Goal: Task Accomplishment & Management: Manage account settings

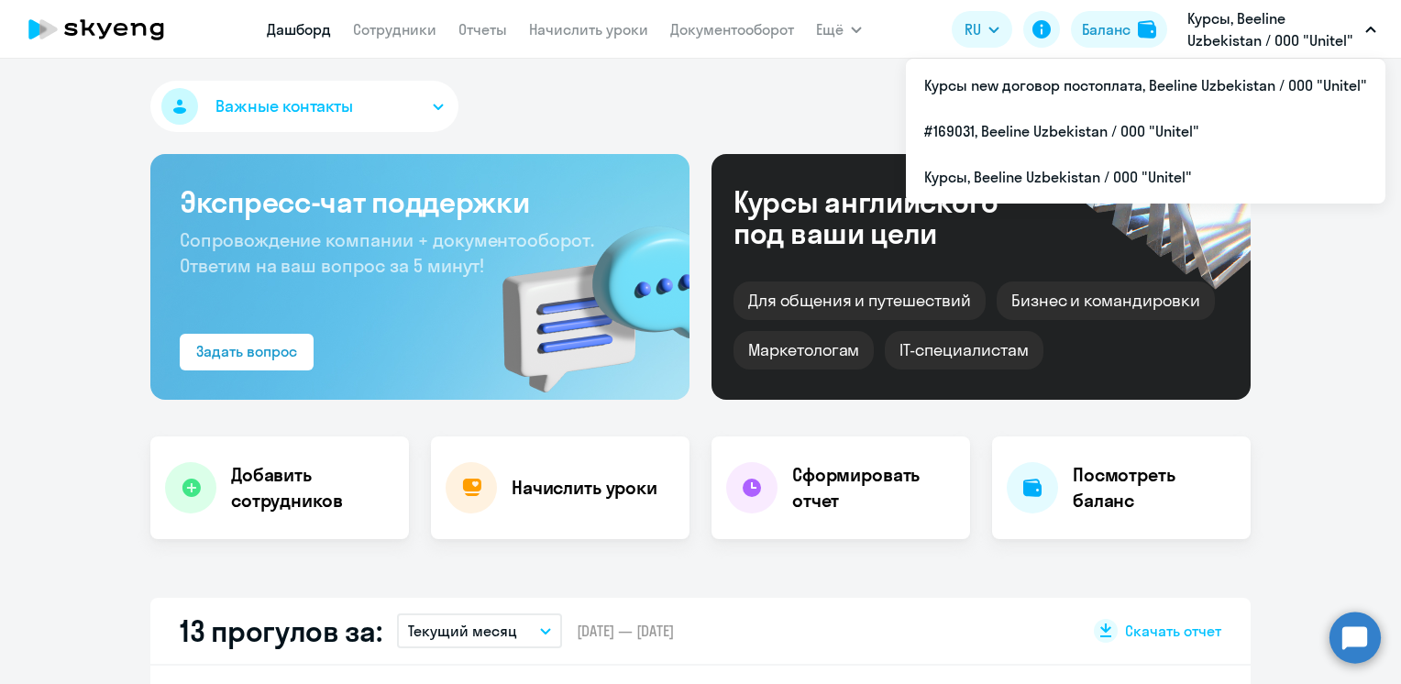
select select "30"
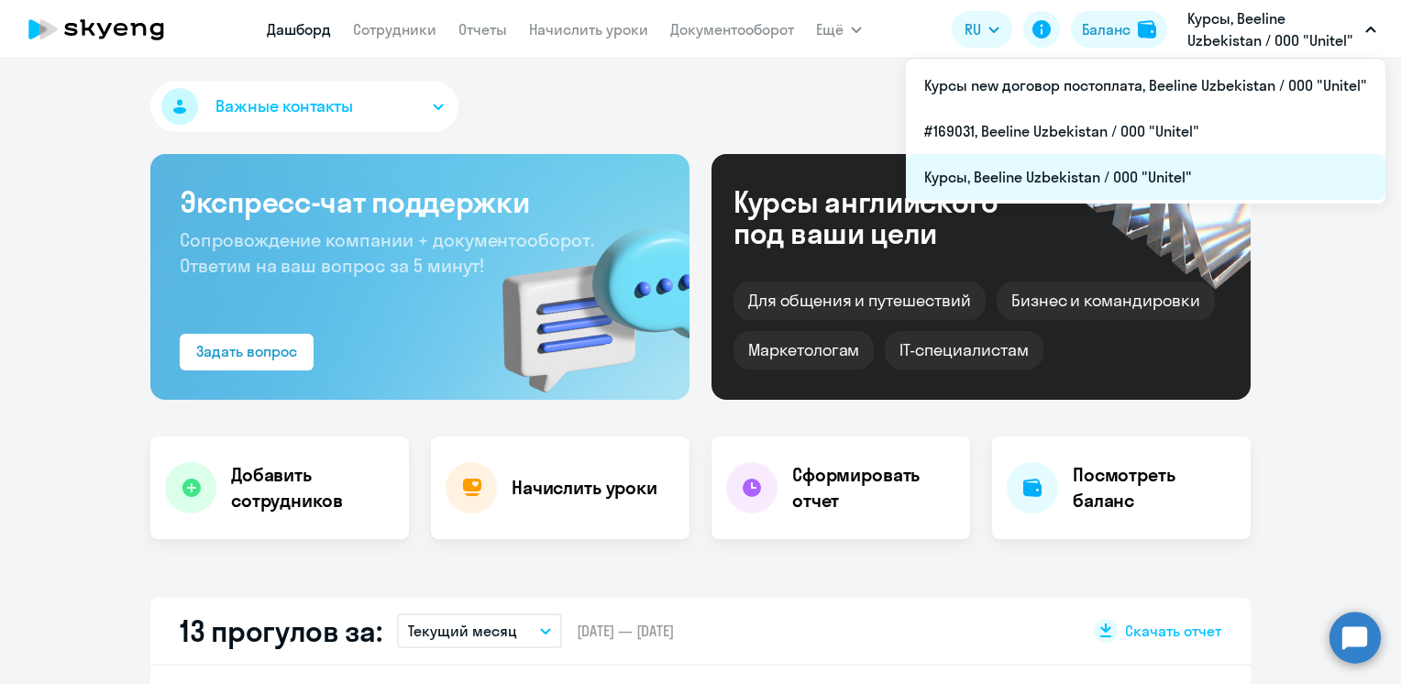
click at [1085, 179] on li "Курсы, Beeline Uzbekistan / ООО "Unitel"" at bounding box center [1146, 177] width 480 height 46
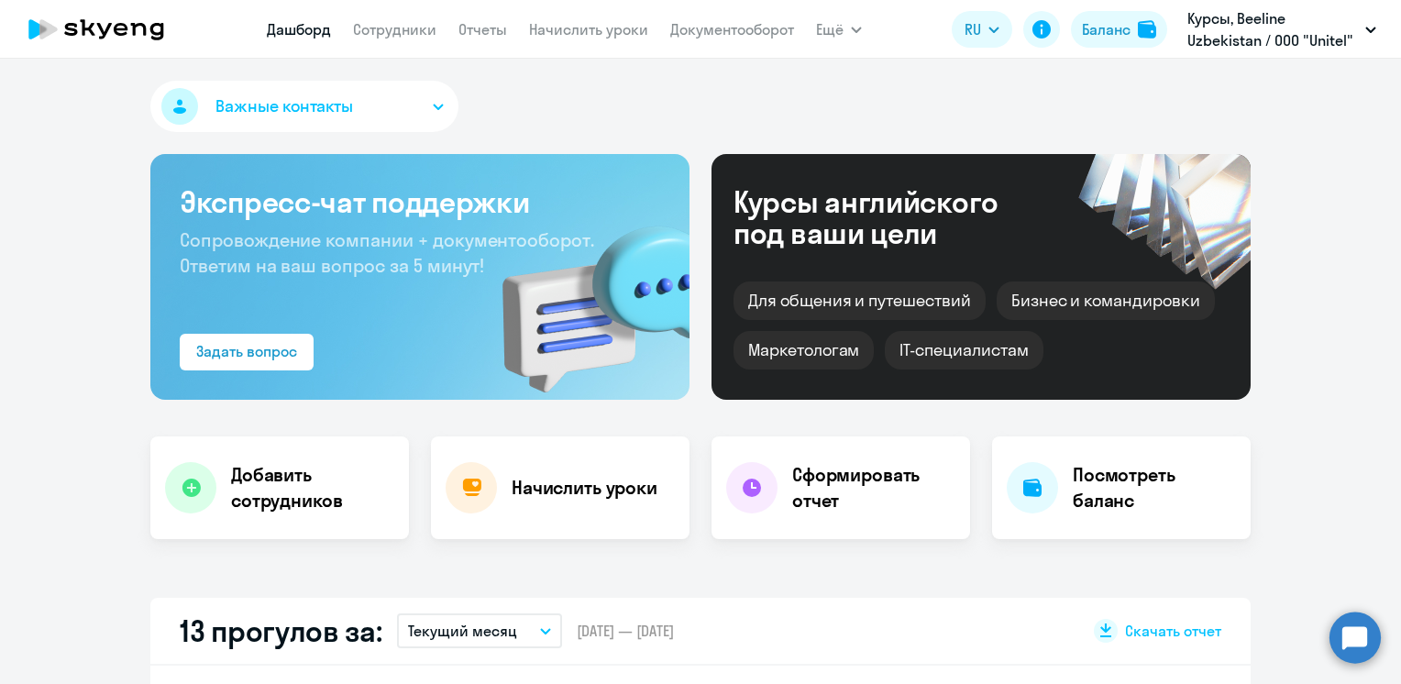
select select "30"
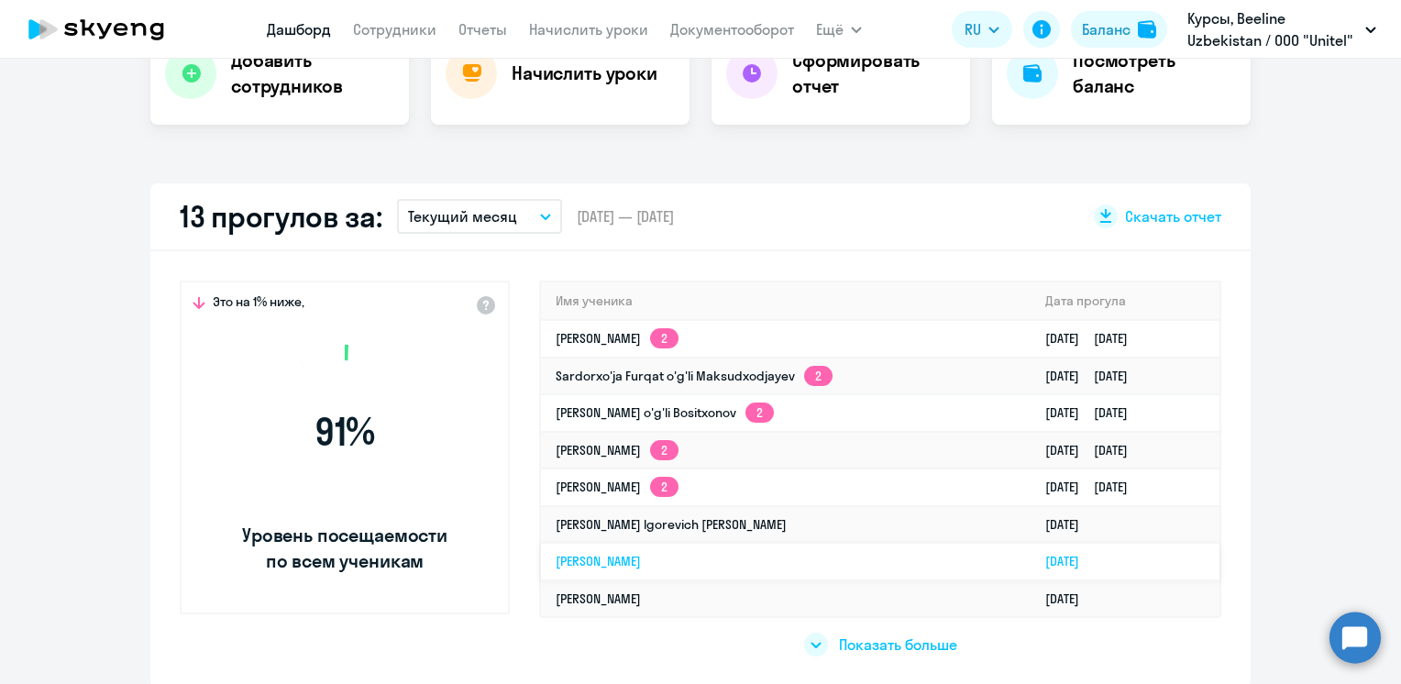
scroll to position [458, 0]
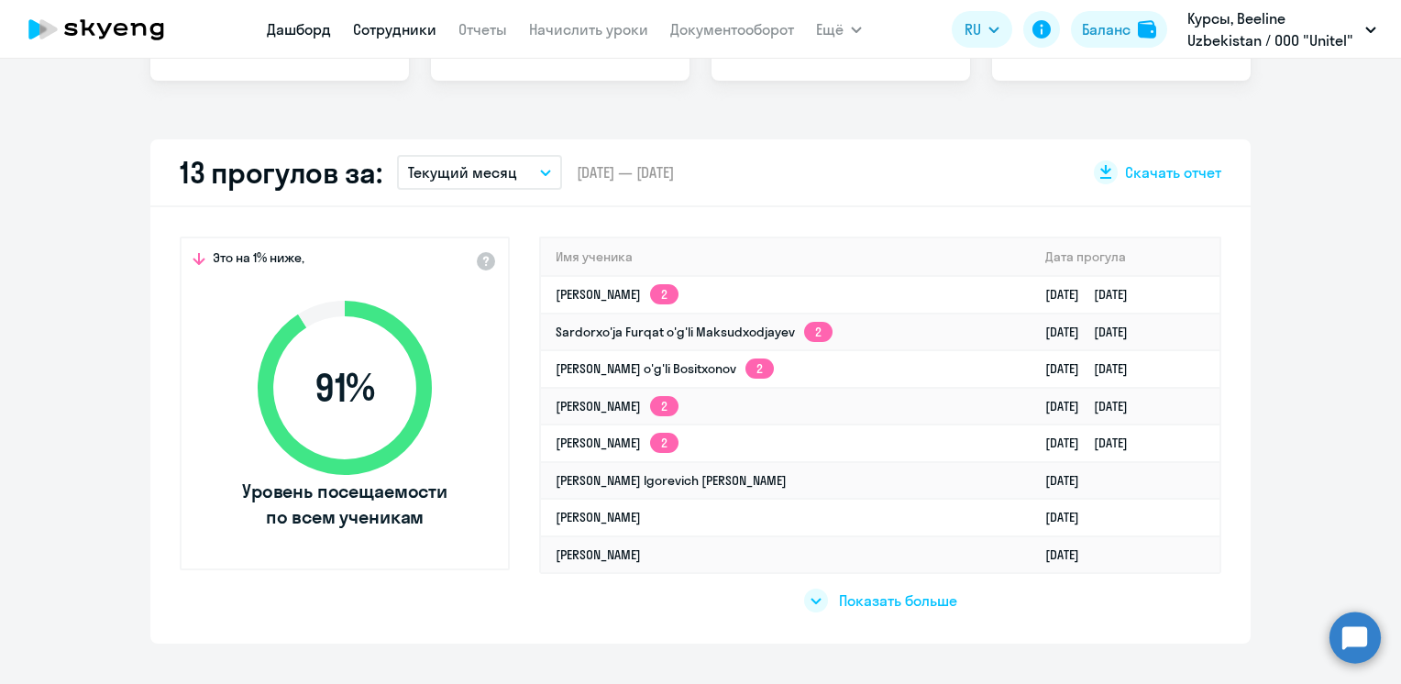
click at [407, 32] on link "Сотрудники" at bounding box center [394, 29] width 83 height 18
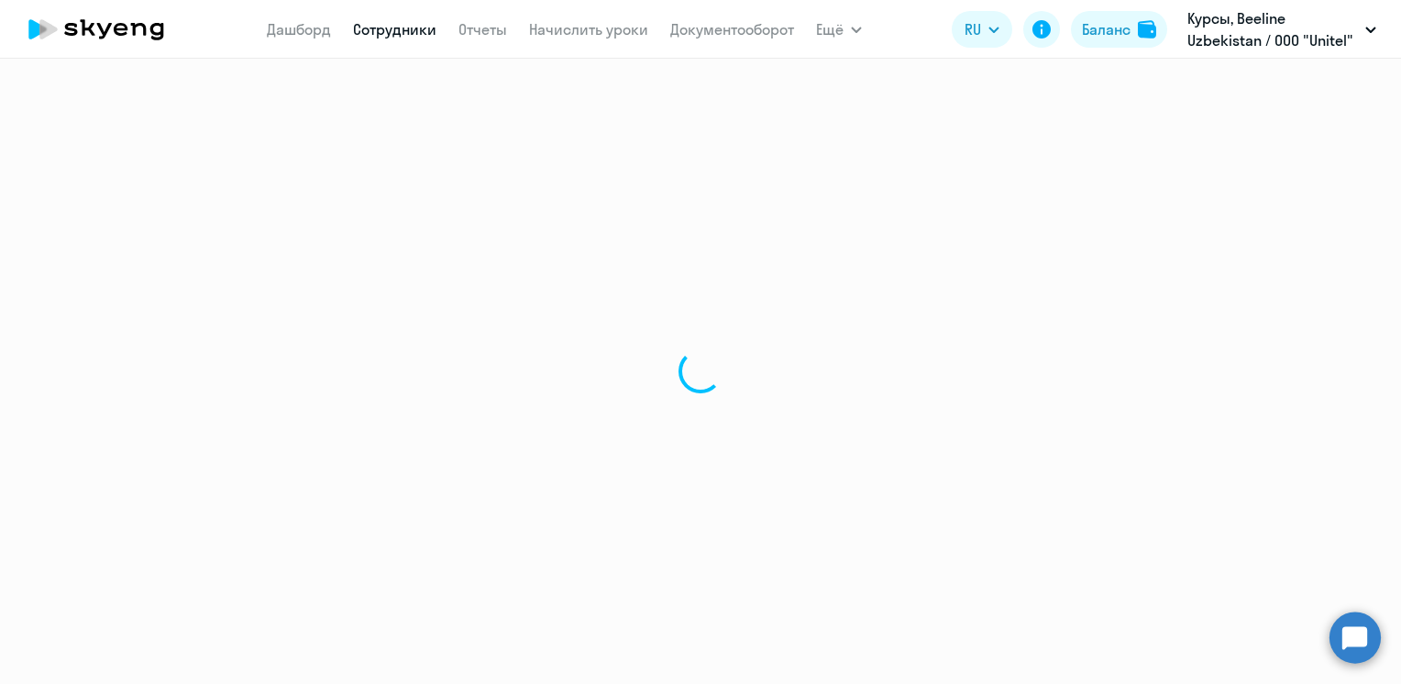
select select "30"
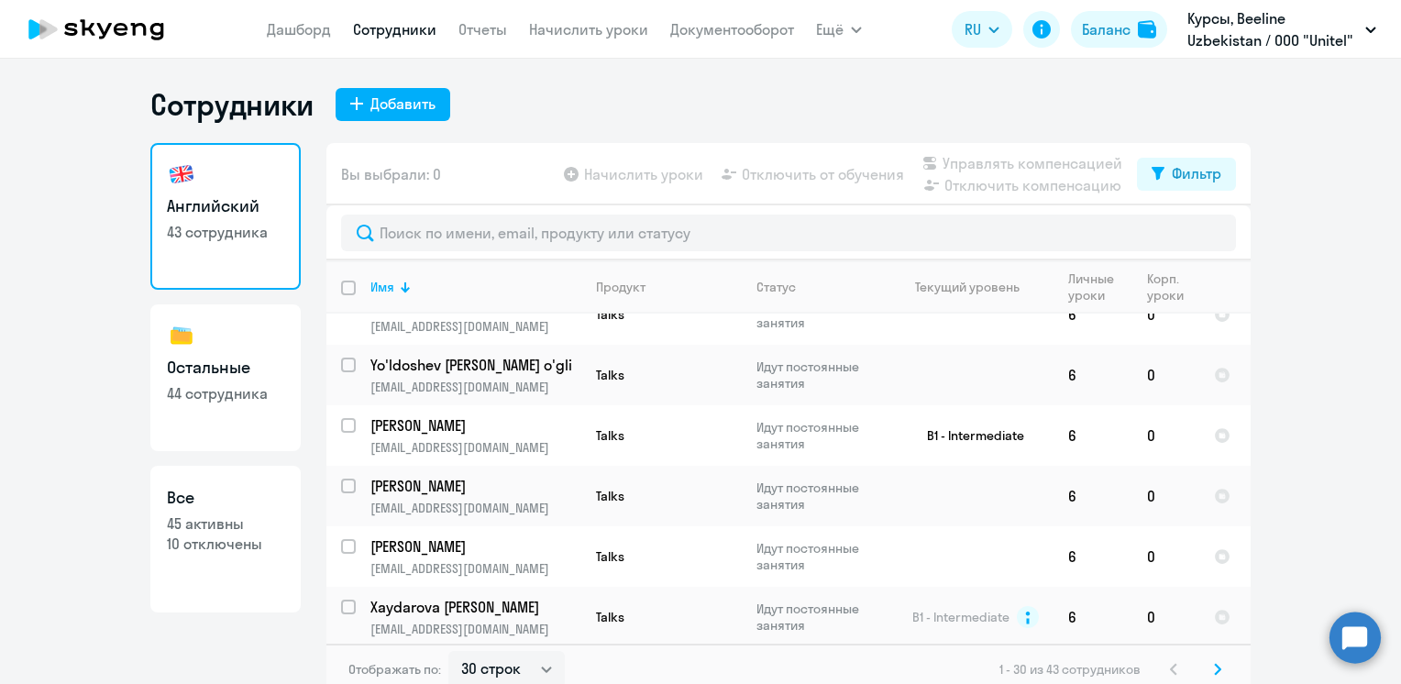
scroll to position [183, 0]
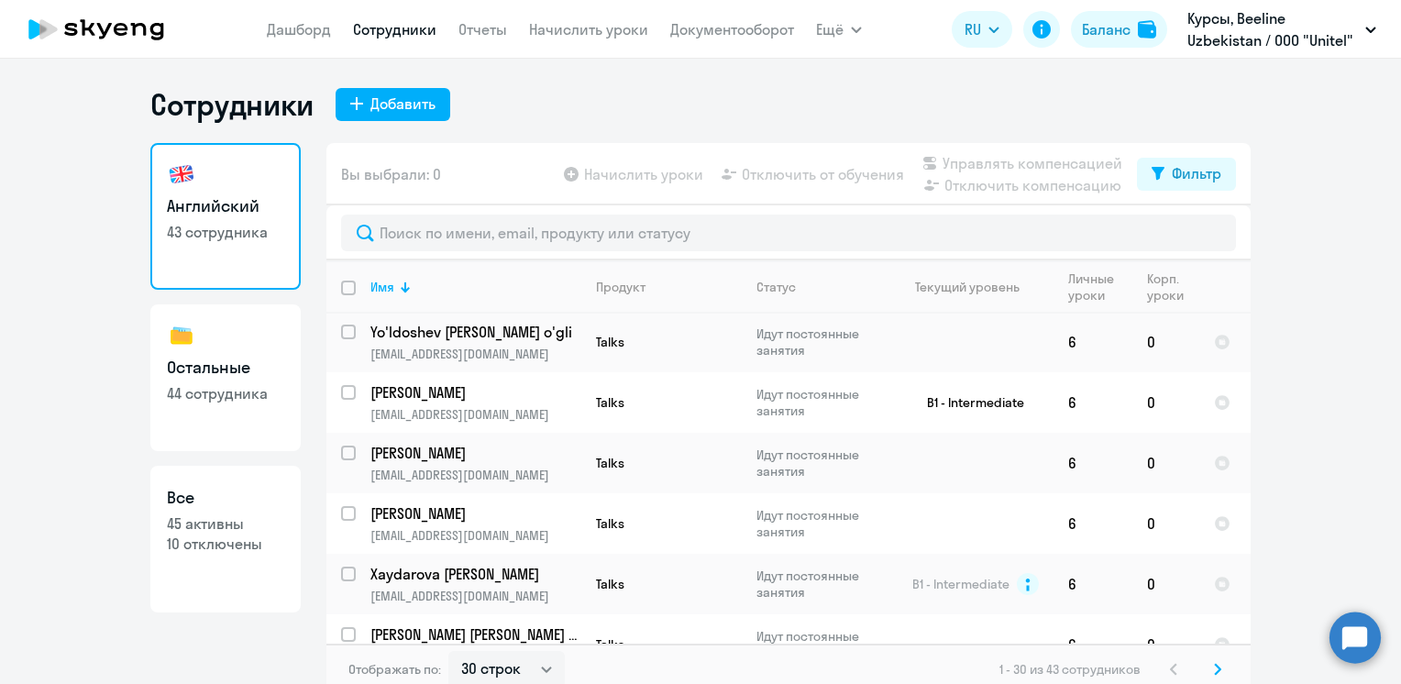
click at [208, 537] on p "10 отключены" at bounding box center [225, 544] width 117 height 20
select select "30"
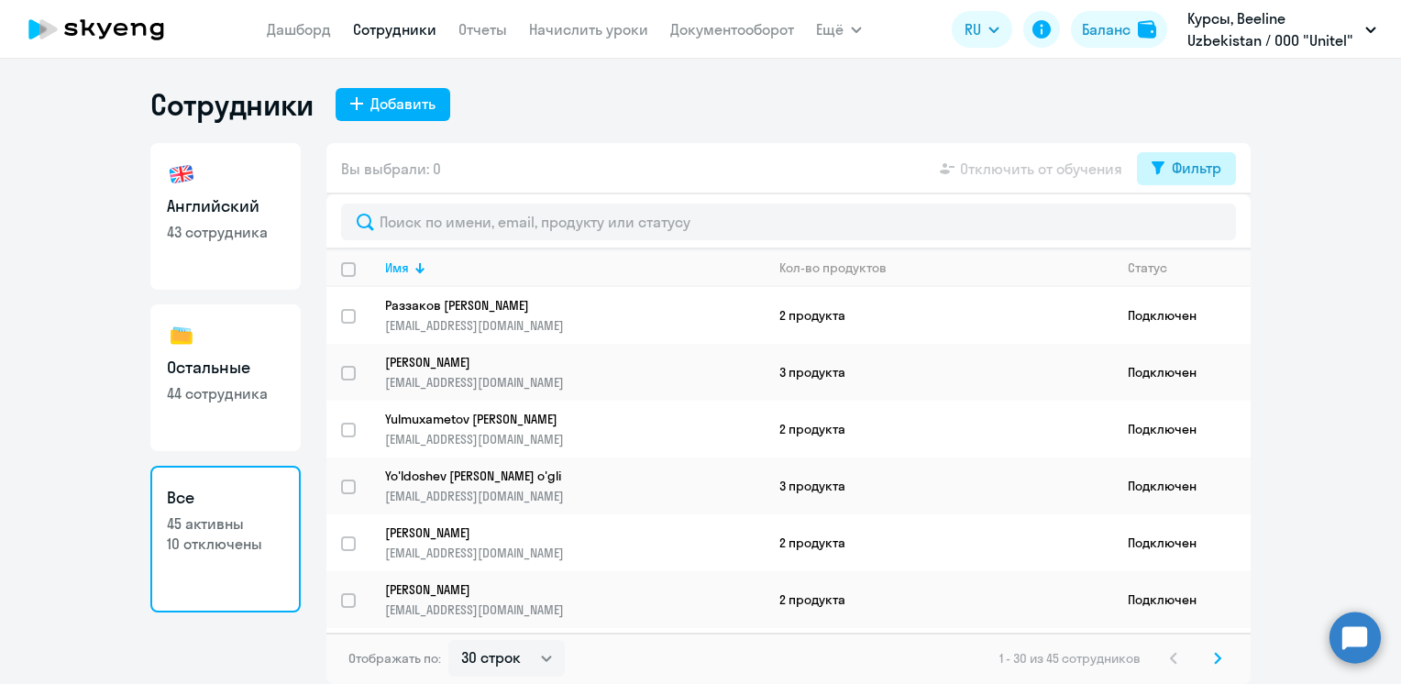
click at [1179, 171] on div "Фильтр" at bounding box center [1197, 168] width 50 height 22
click at [1201, 221] on span at bounding box center [1205, 228] width 31 height 18
click at [1190, 227] on input "checkbox" at bounding box center [1189, 227] width 1 height 1
click at [1224, 223] on div "Показать отключенных от обучения" at bounding box center [1088, 232] width 295 height 77
click at [1218, 223] on span at bounding box center [1205, 228] width 31 height 18
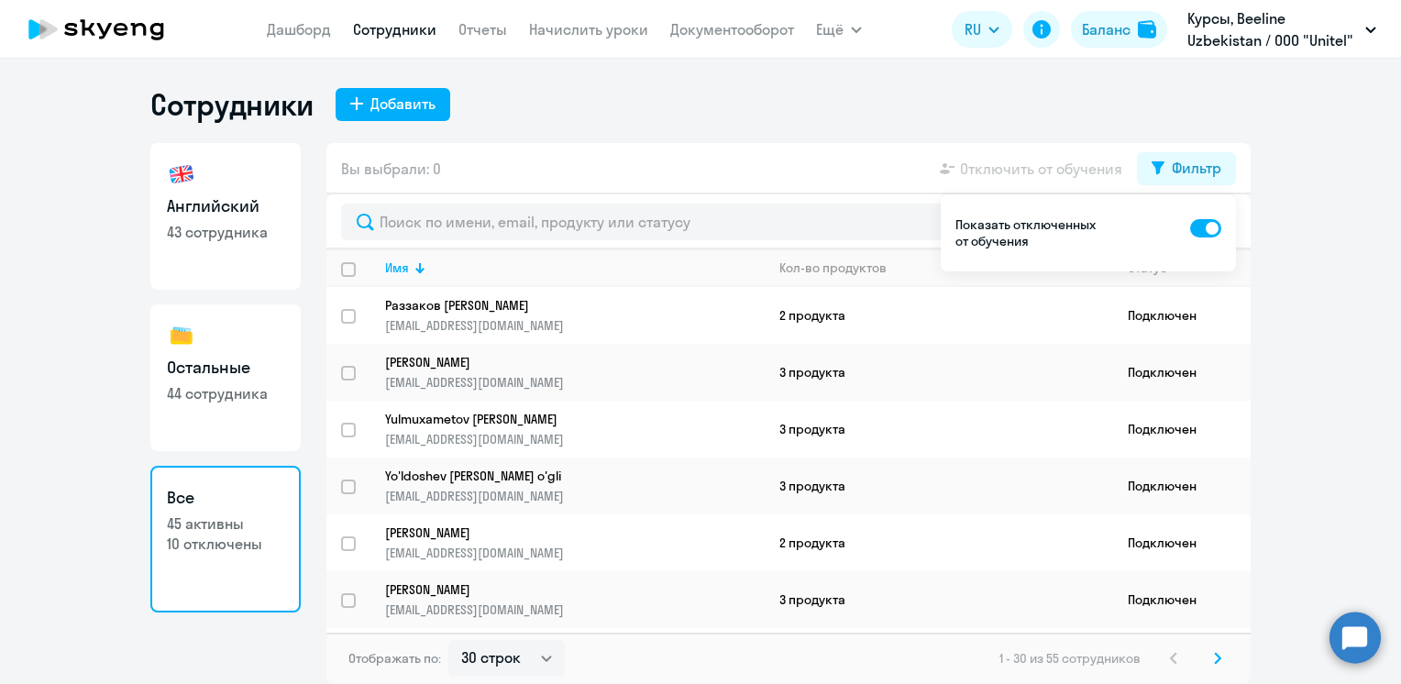
click at [1190, 227] on input "checkbox" at bounding box center [1189, 227] width 1 height 1
checkbox input "false"
click at [488, 38] on link "Отчеты" at bounding box center [482, 29] width 49 height 18
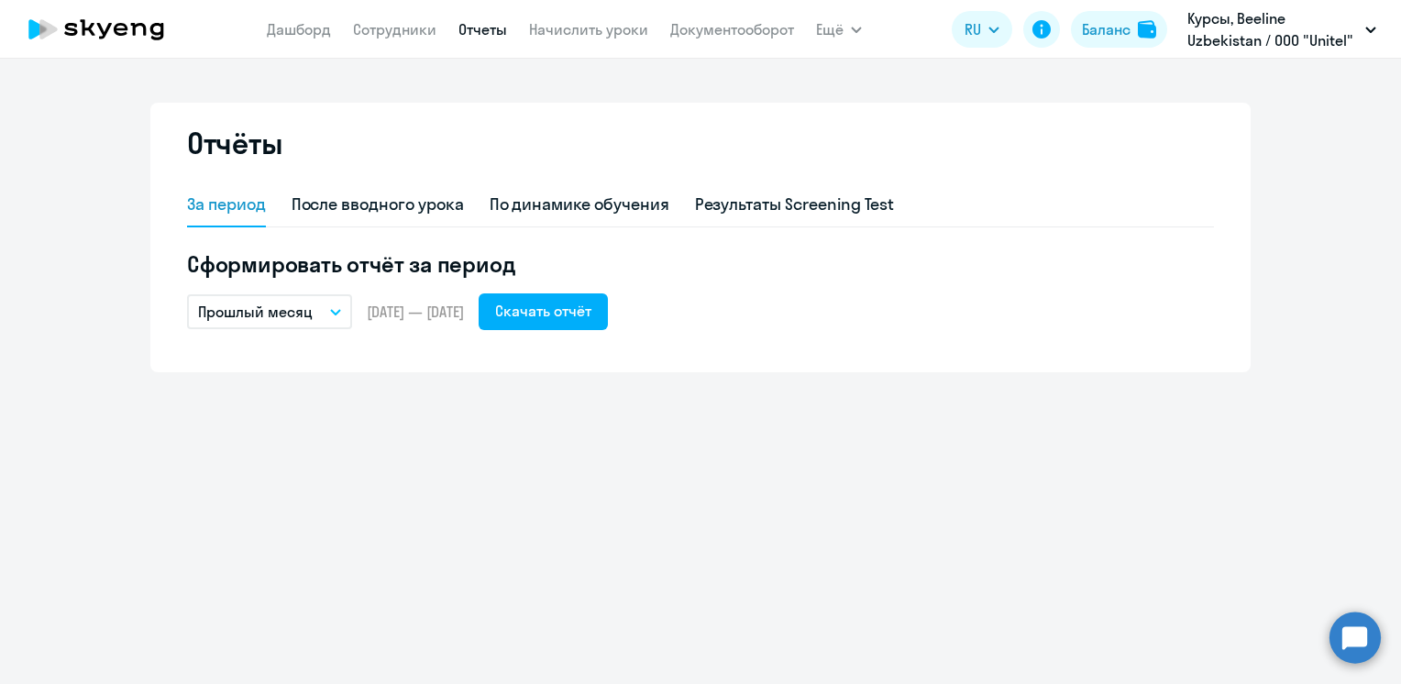
click at [325, 313] on button "Прошлый месяц" at bounding box center [269, 311] width 165 height 35
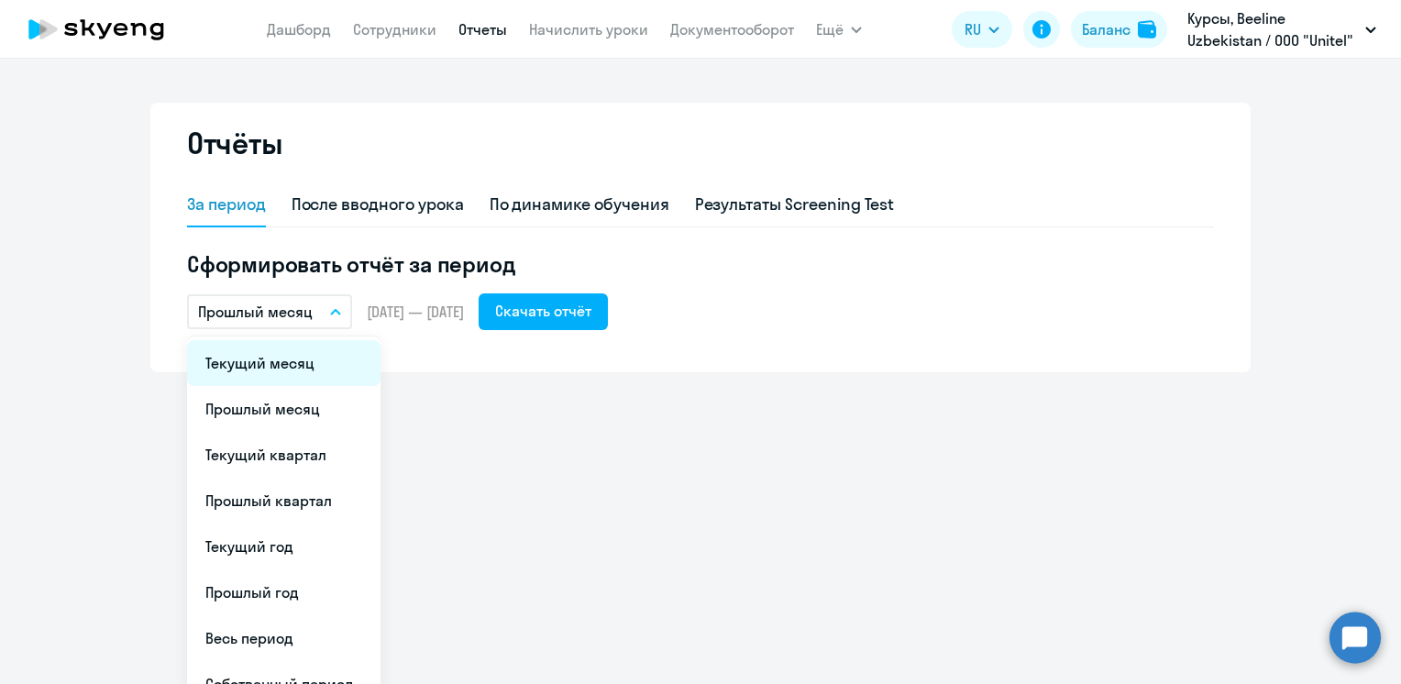
click at [264, 356] on li "Текущий месяц" at bounding box center [283, 363] width 193 height 46
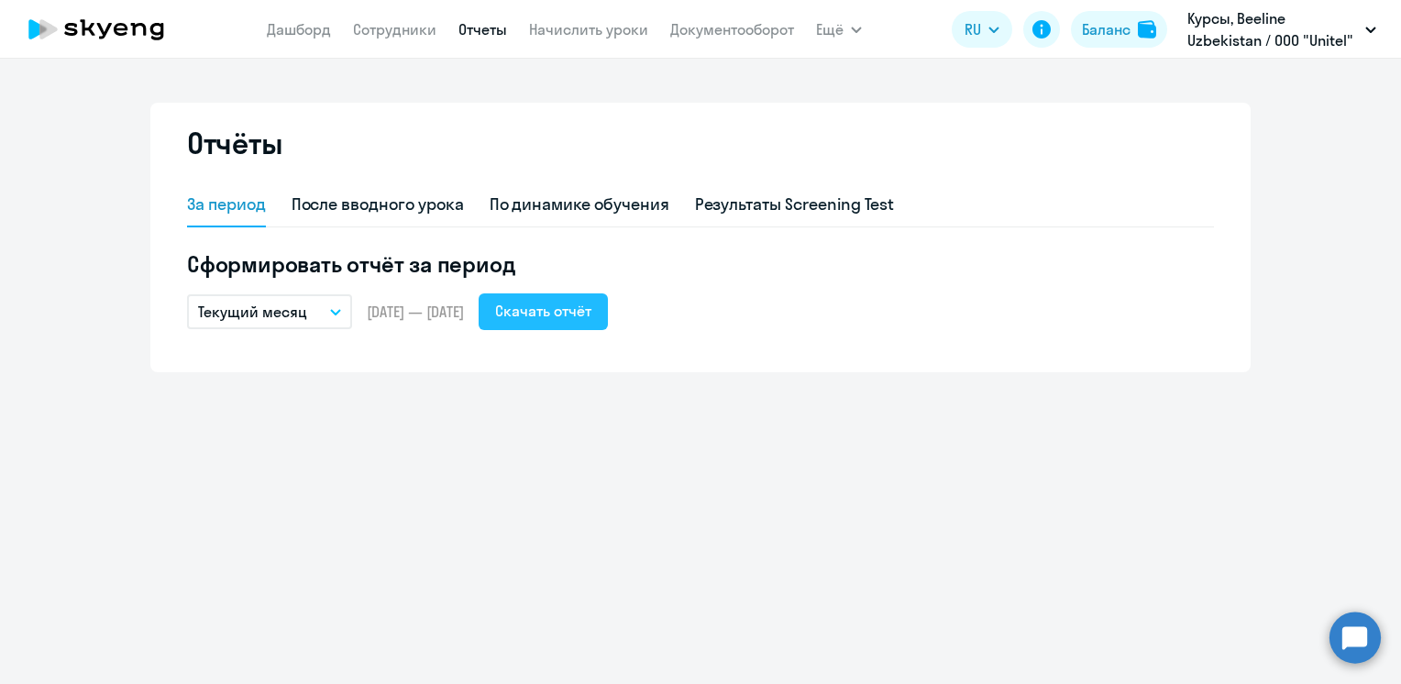
click at [591, 320] on div "Скачать отчёт" at bounding box center [543, 311] width 96 height 22
click at [367, 25] on link "Сотрудники" at bounding box center [394, 29] width 83 height 18
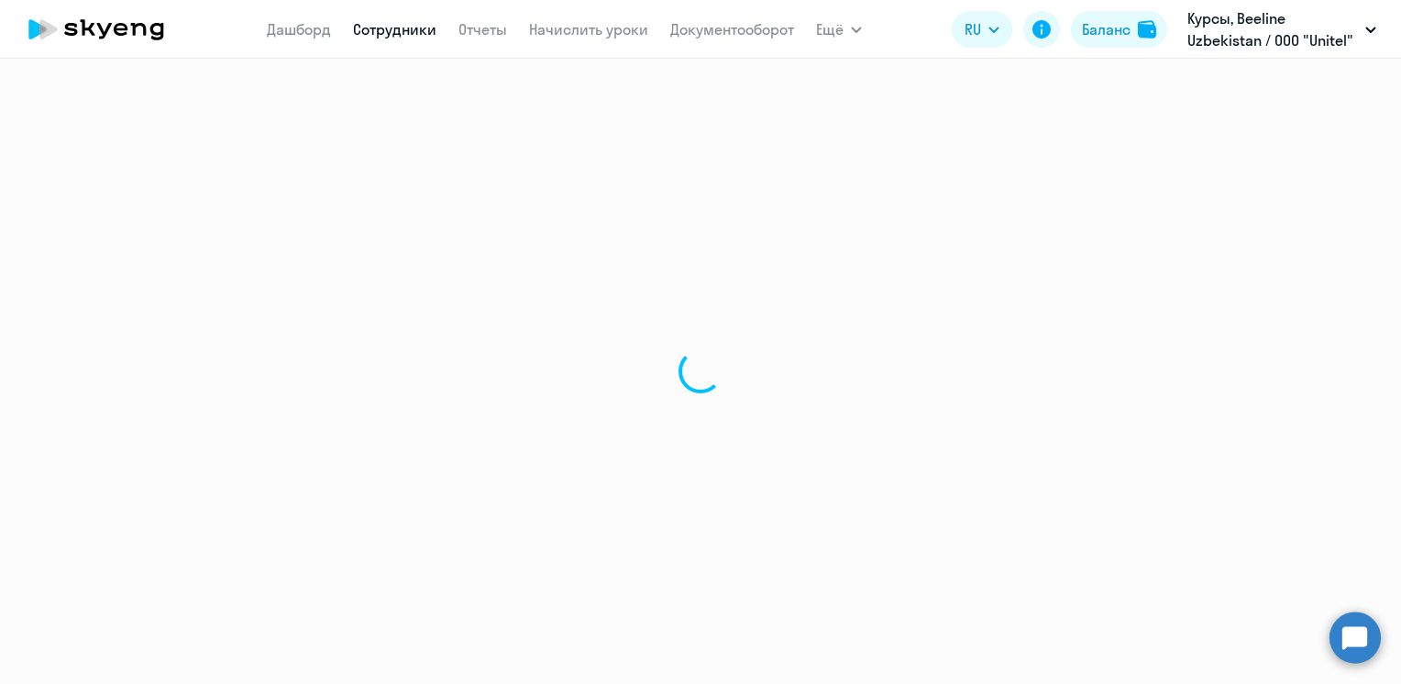
select select "30"
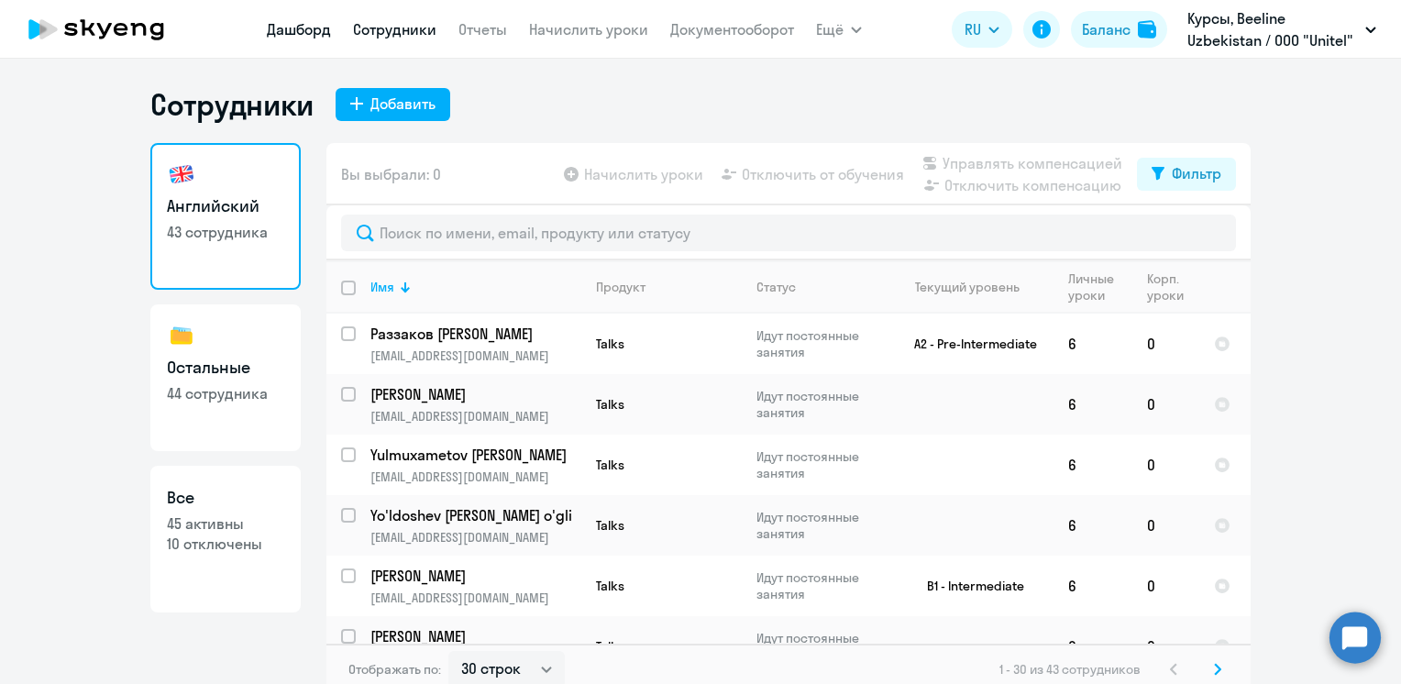
click at [283, 36] on link "Дашборд" at bounding box center [299, 29] width 64 height 18
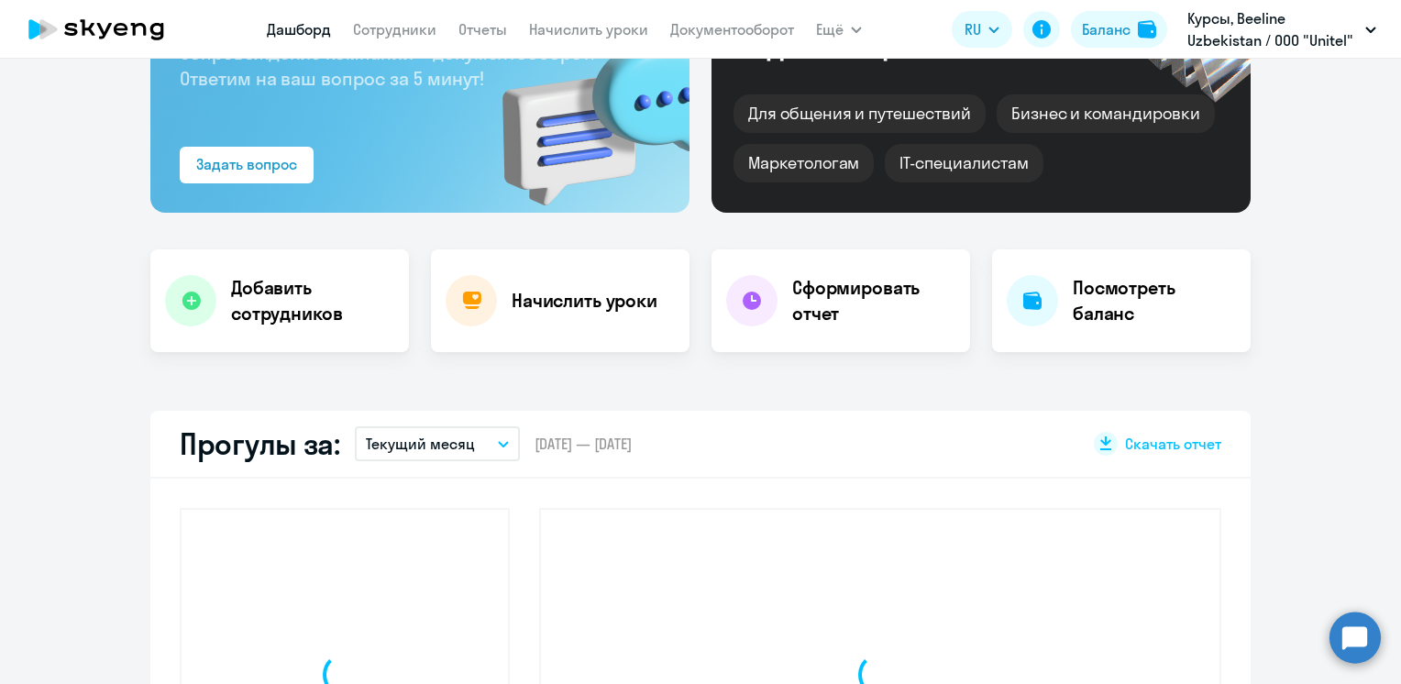
scroll to position [458, 0]
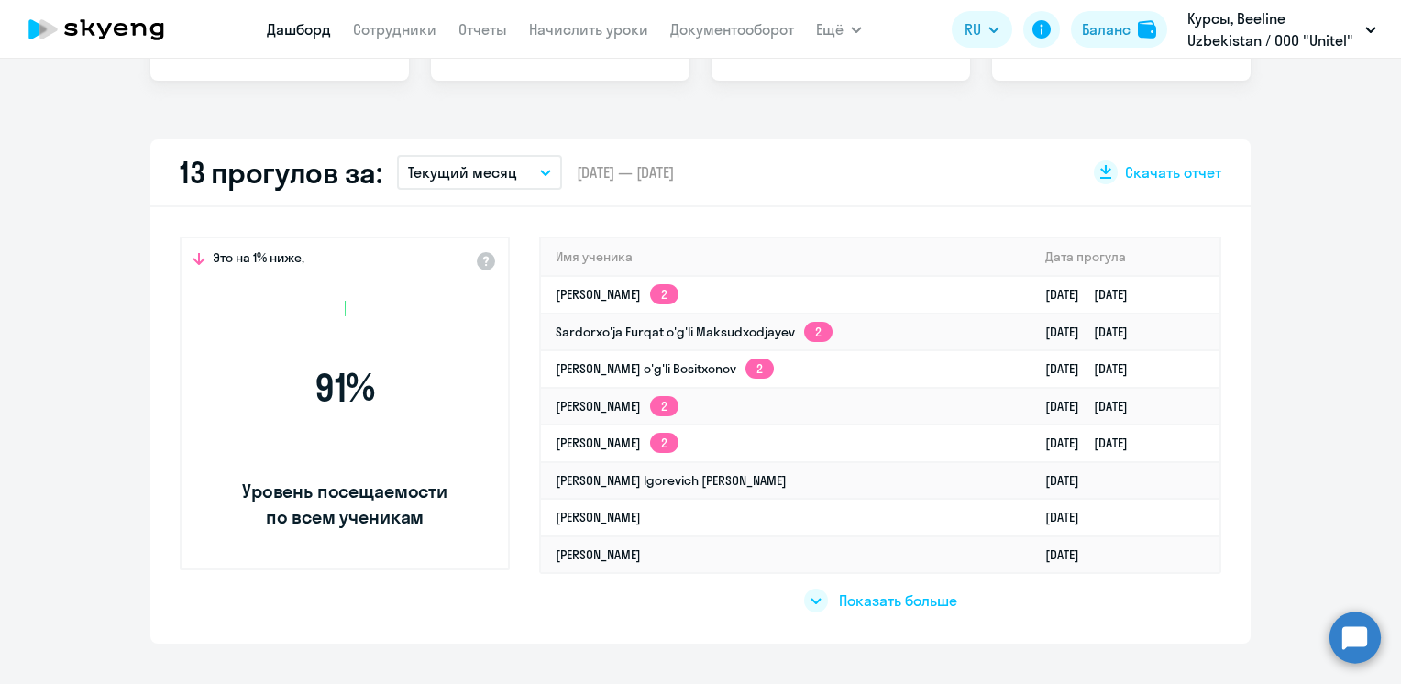
select select "30"
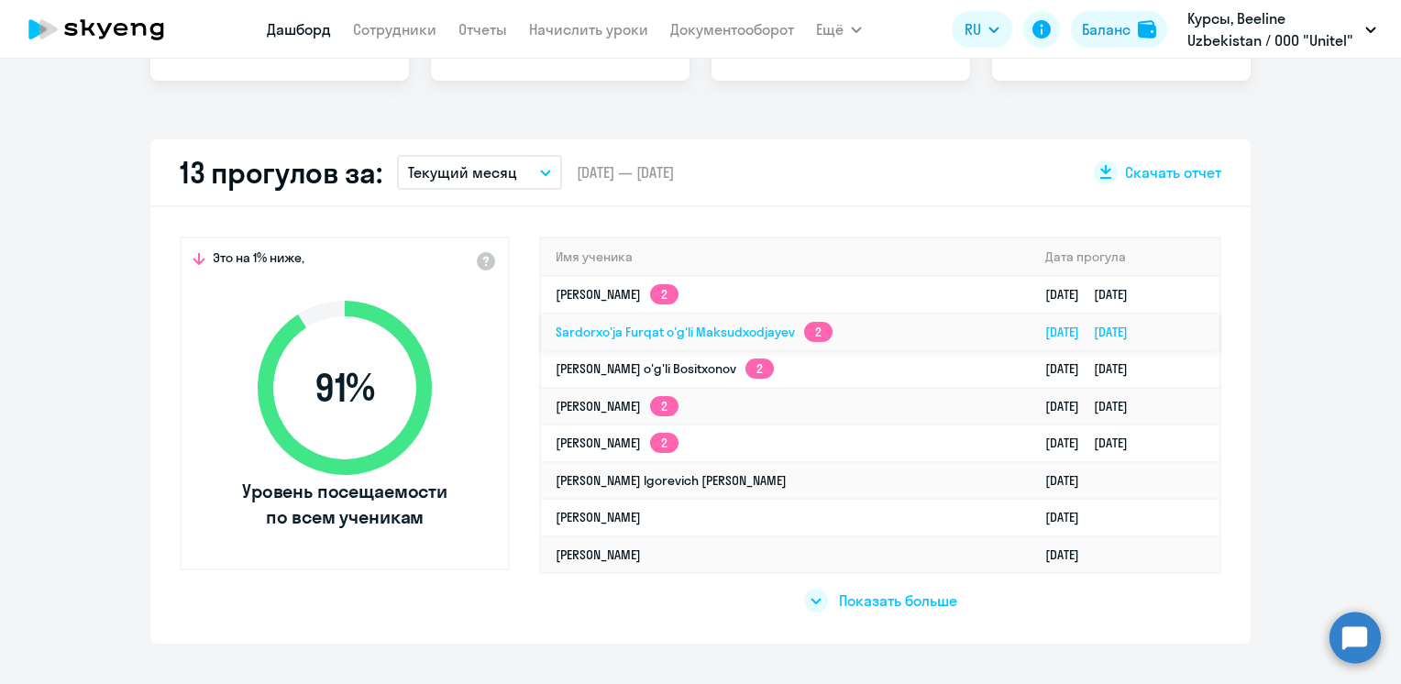
click at [601, 329] on link "Sardorxo'ja Furqat o'g'li Maksudxodjayev 2" at bounding box center [694, 332] width 277 height 17
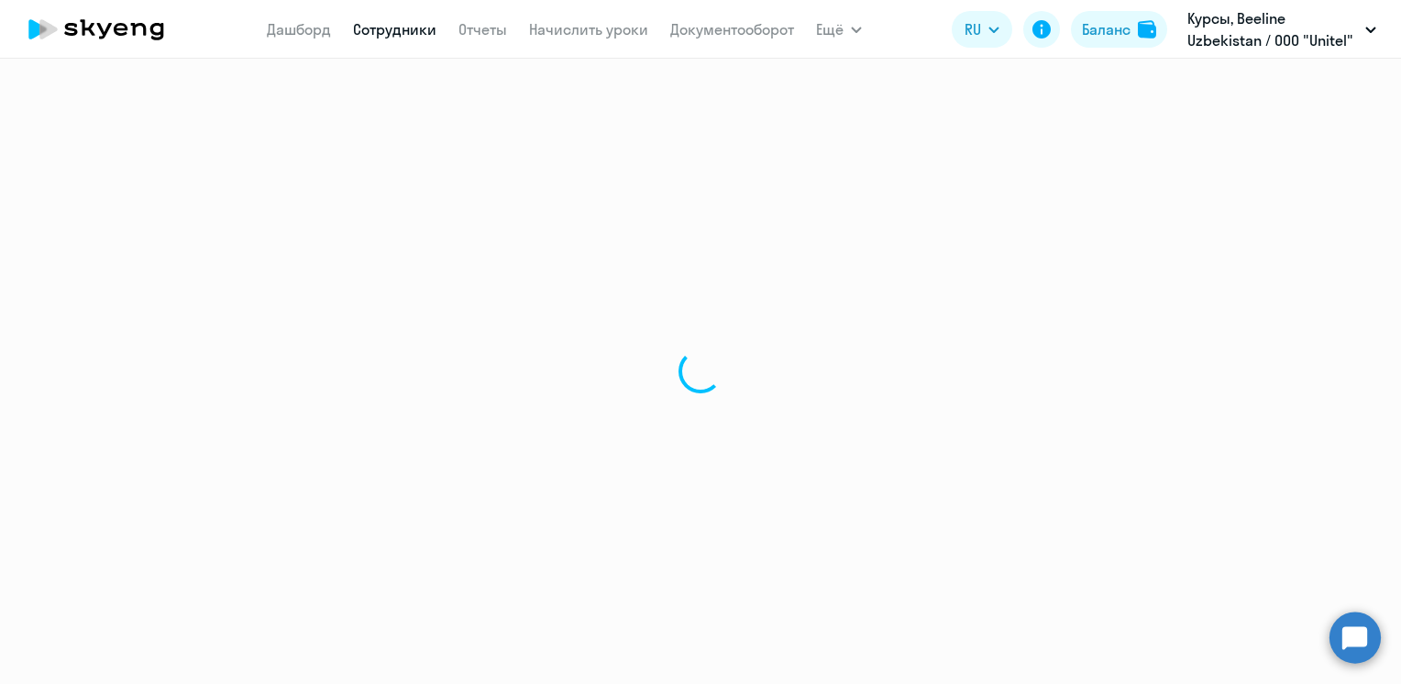
select select "english"
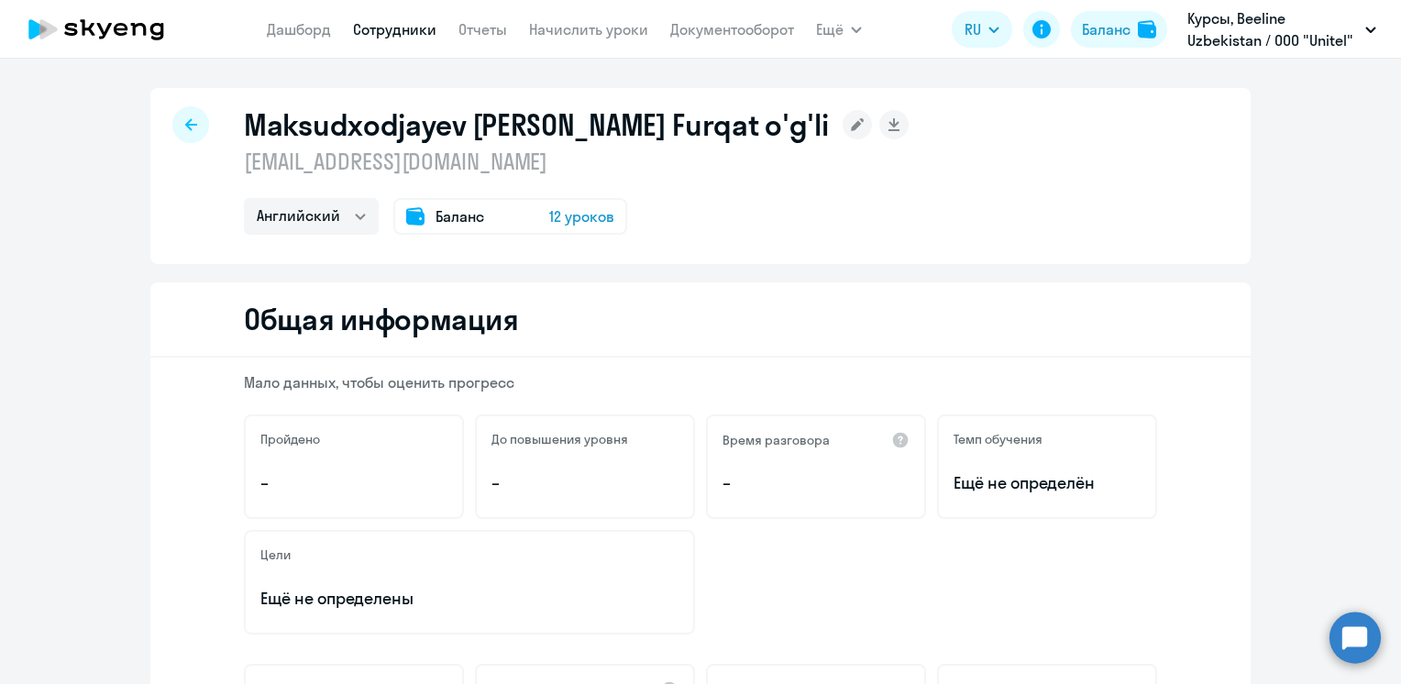
drag, startPoint x: 300, startPoint y: 31, endPoint x: 304, endPoint y: 42, distance: 11.9
click at [300, 31] on link "Дашборд" at bounding box center [299, 29] width 64 height 18
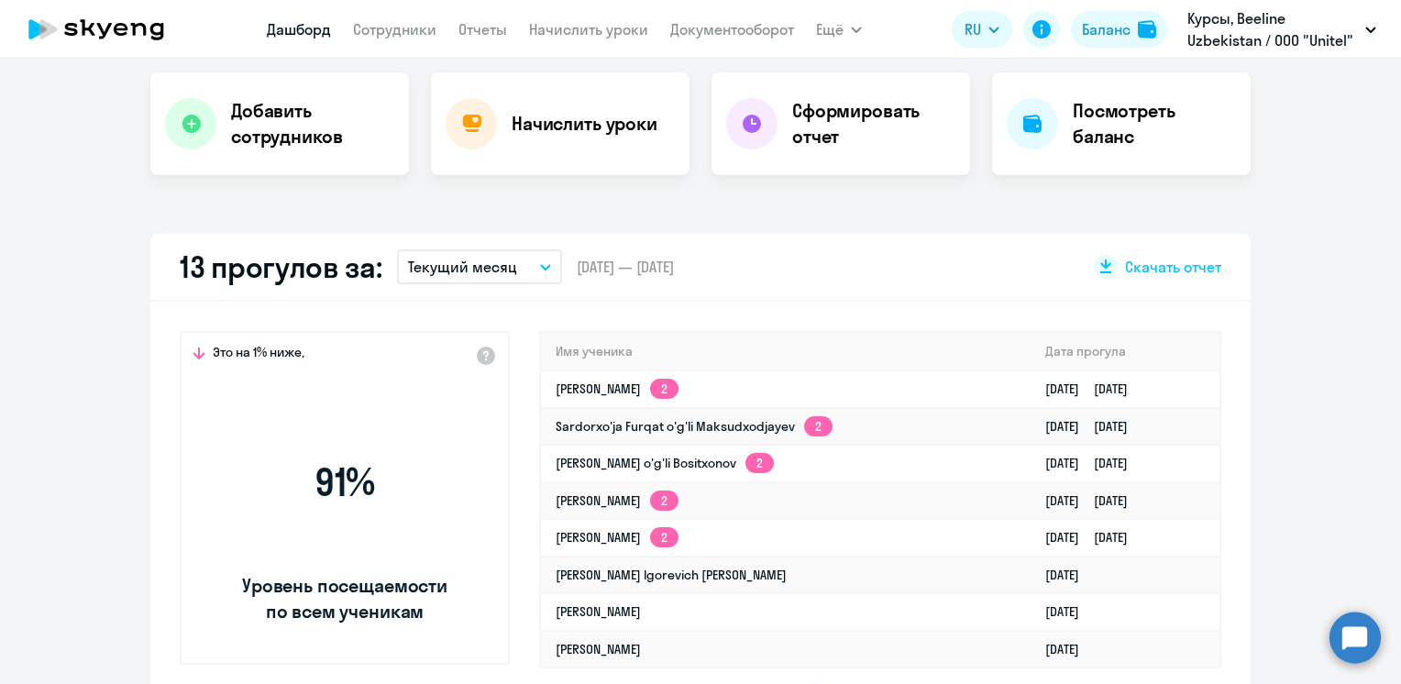
select select "30"
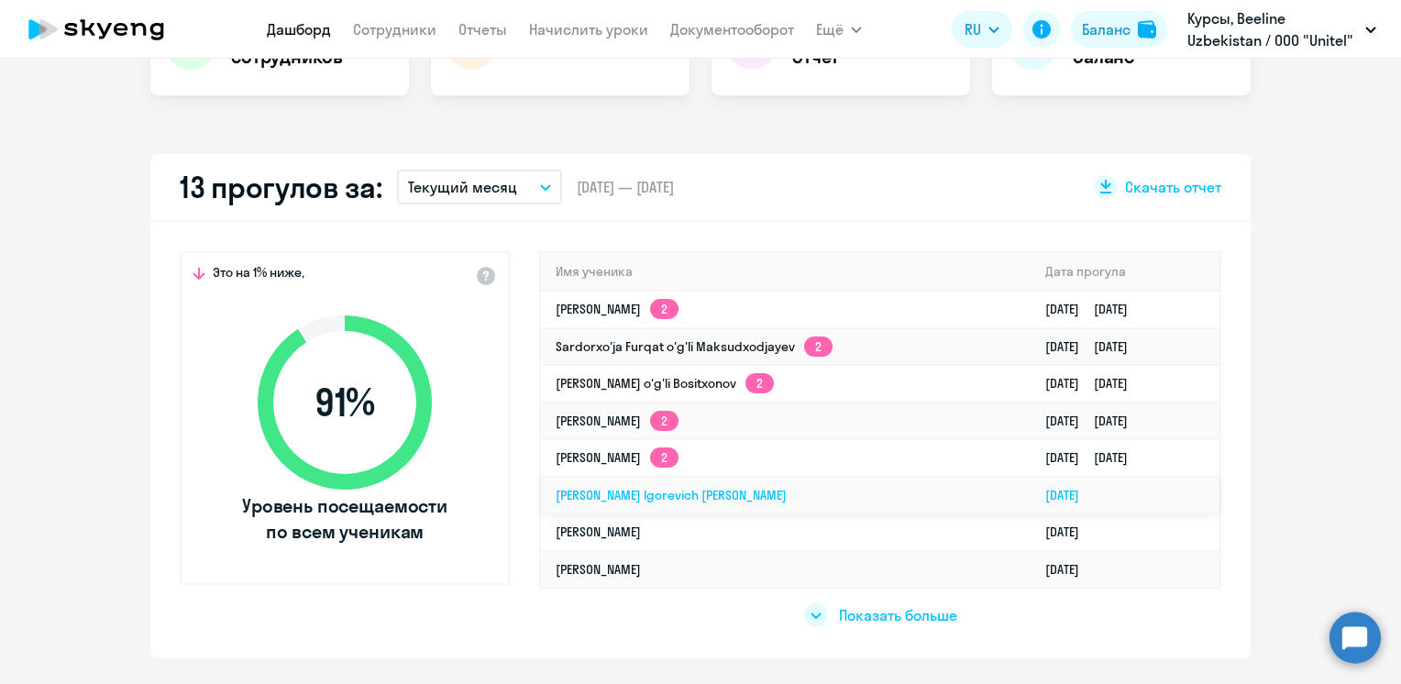
scroll to position [550, 0]
